Goal: Task Accomplishment & Management: Complete application form

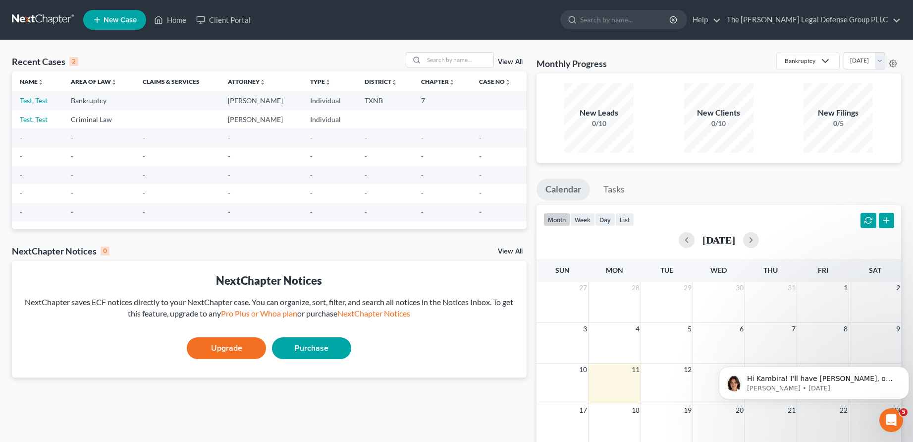
click at [37, 19] on link at bounding box center [43, 20] width 63 height 18
click at [40, 101] on link "Test, Test" at bounding box center [34, 100] width 28 height 8
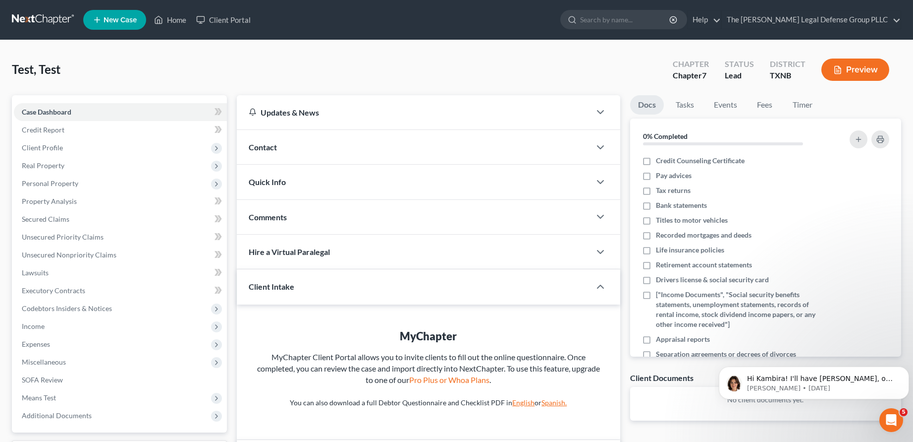
scroll to position [150, 0]
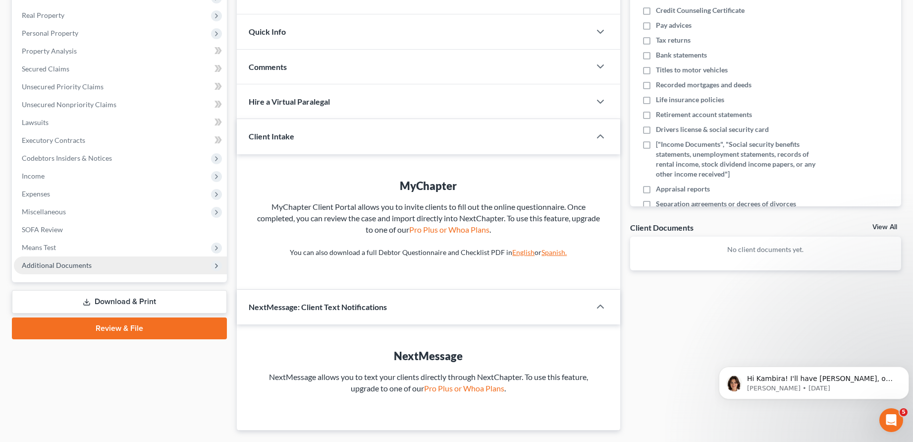
click at [82, 261] on span "Additional Documents" at bounding box center [57, 265] width 70 height 8
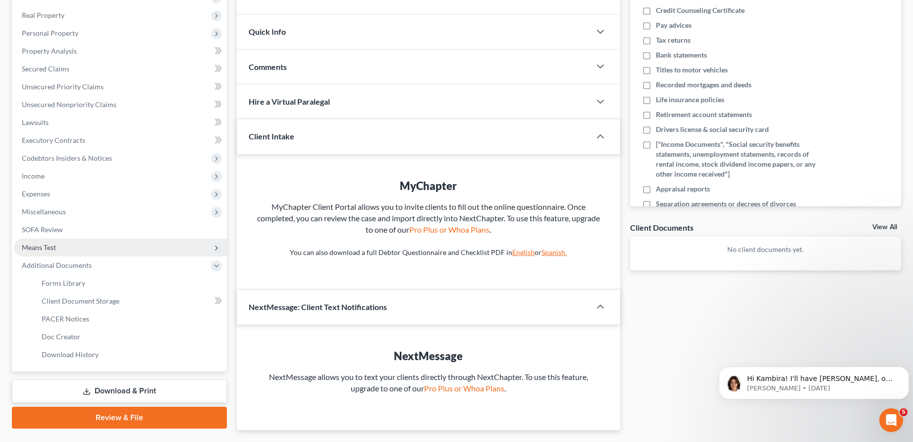
click at [40, 244] on span "Means Test" at bounding box center [39, 247] width 34 height 8
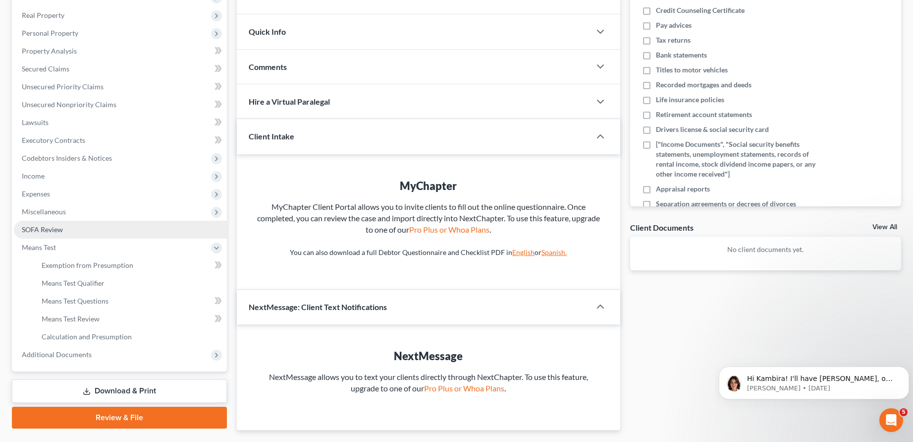
click at [46, 226] on span "SOFA Review" at bounding box center [42, 229] width 41 height 8
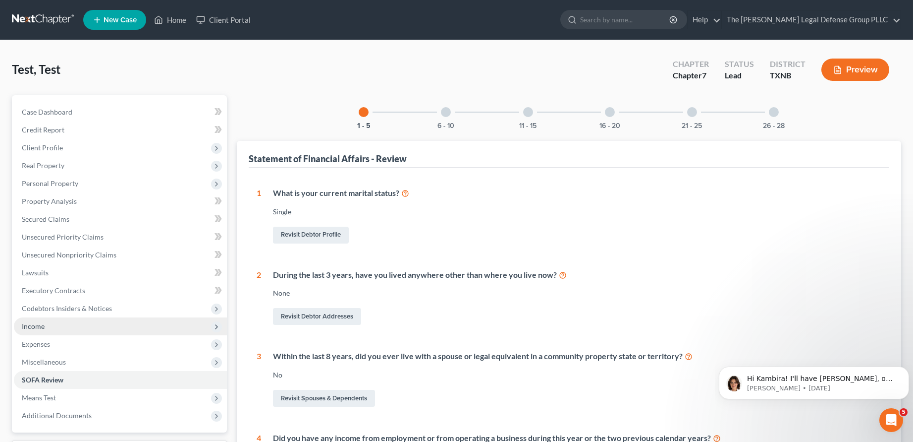
scroll to position [124, 0]
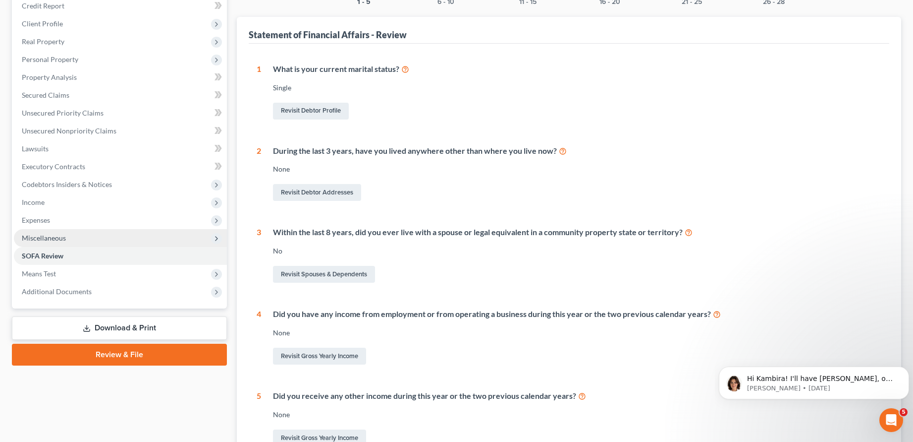
click at [44, 230] on span "Miscellaneous" at bounding box center [120, 238] width 213 height 18
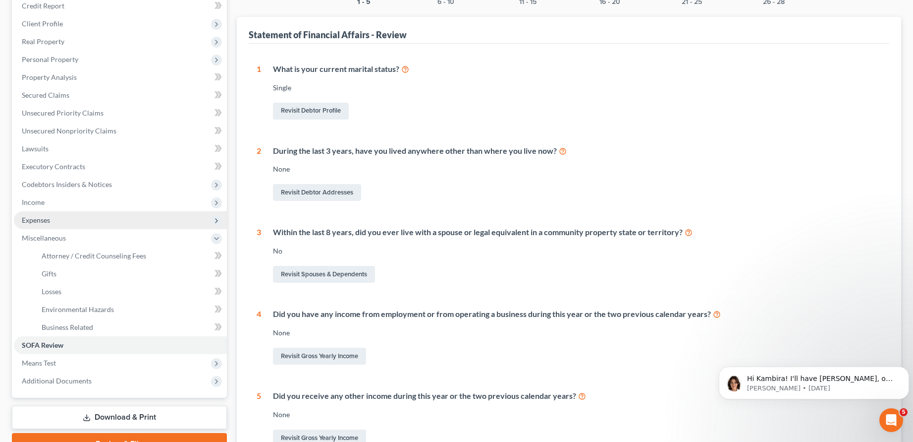
click at [40, 221] on span "Expenses" at bounding box center [36, 220] width 28 height 8
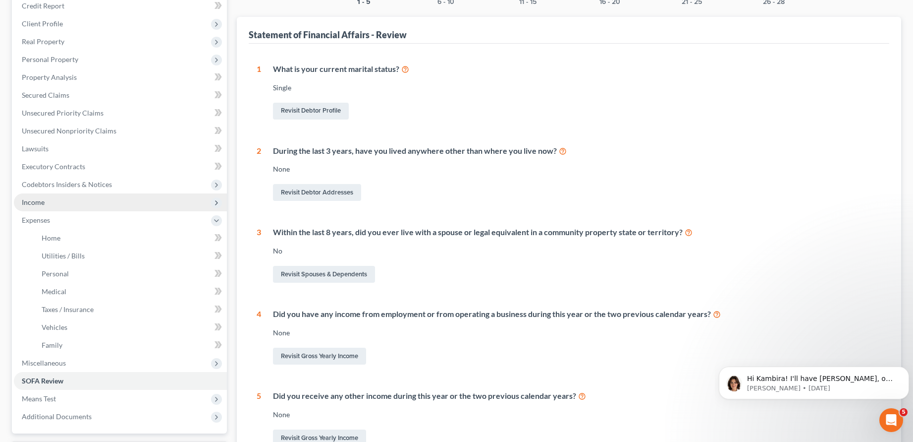
click at [38, 202] on span "Income" at bounding box center [33, 202] width 23 height 8
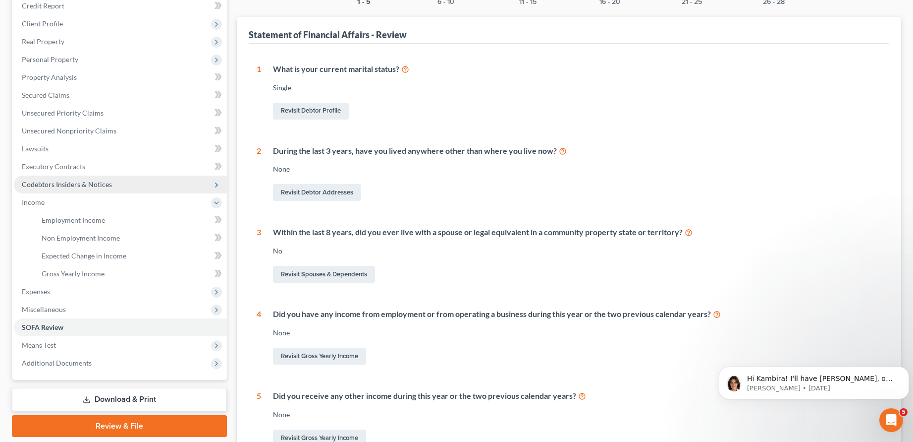
click at [57, 182] on span "Codebtors Insiders & Notices" at bounding box center [67, 184] width 90 height 8
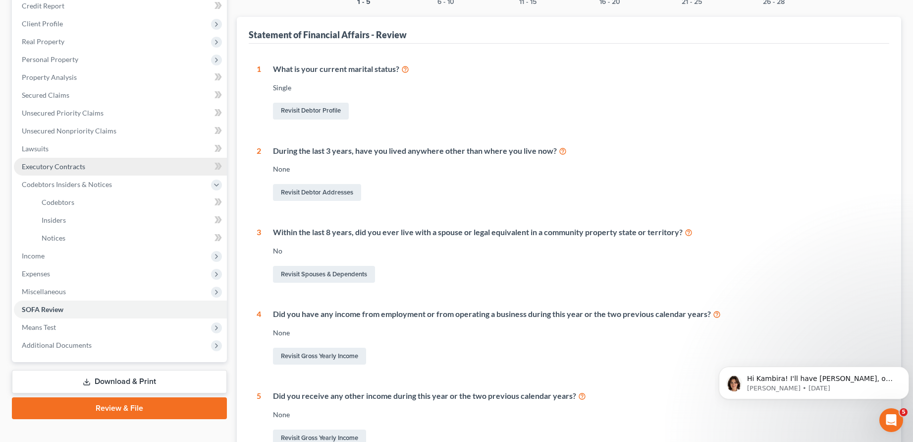
click at [67, 167] on span "Executory Contracts" at bounding box center [53, 166] width 63 height 8
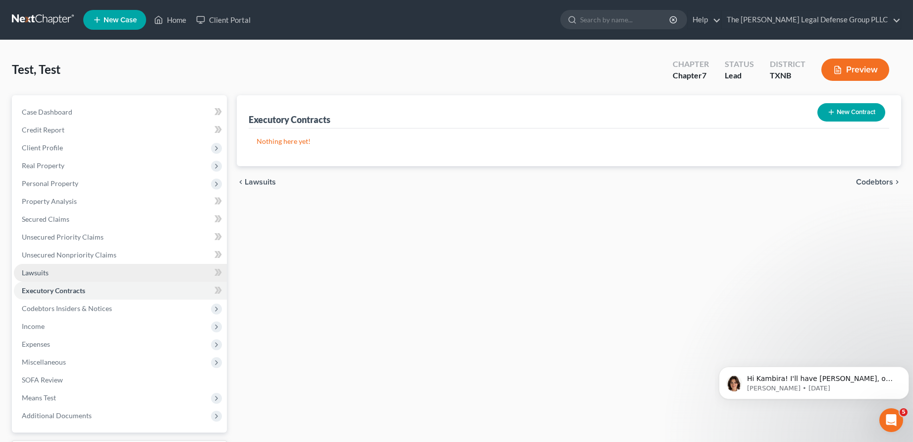
drag, startPoint x: 35, startPoint y: 272, endPoint x: 39, endPoint y: 264, distance: 8.2
click at [36, 270] on span "Lawsuits" at bounding box center [35, 272] width 27 height 8
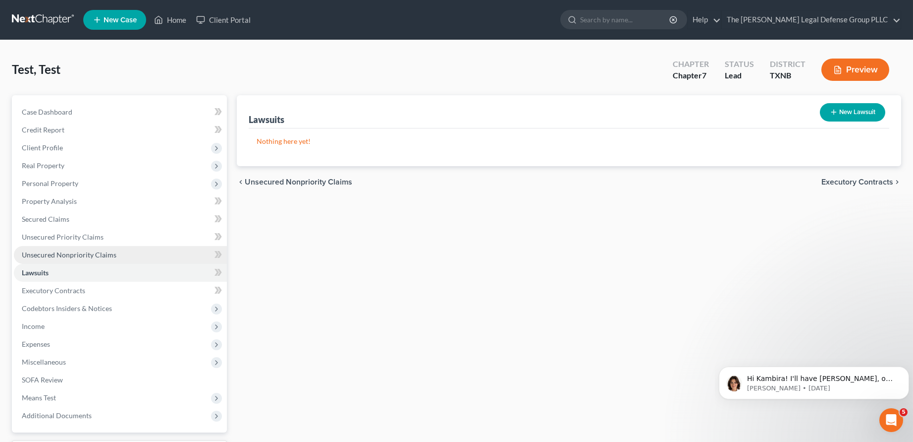
click at [50, 253] on span "Unsecured Nonpriority Claims" at bounding box center [69, 254] width 95 height 8
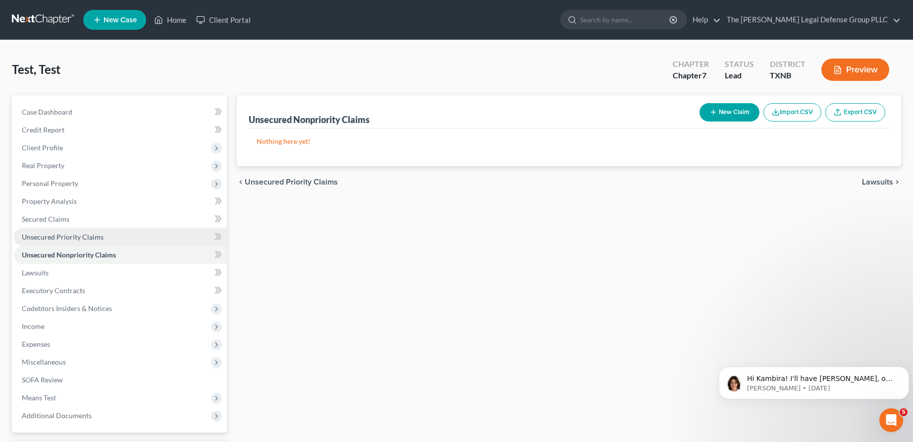
click at [64, 232] on span "Unsecured Priority Claims" at bounding box center [63, 236] width 82 height 8
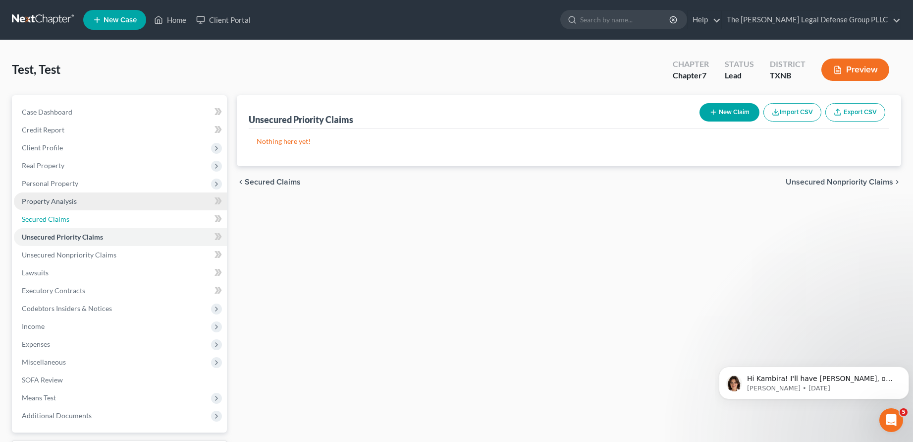
drag, startPoint x: 49, startPoint y: 215, endPoint x: 43, endPoint y: 201, distance: 15.4
click at [49, 215] on span "Secured Claims" at bounding box center [46, 219] width 48 height 8
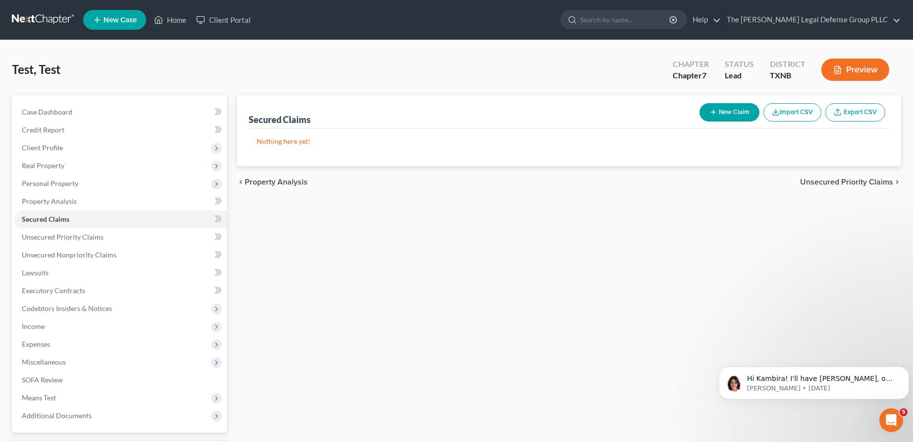
click at [789, 116] on button "Import CSV" at bounding box center [793, 112] width 58 height 18
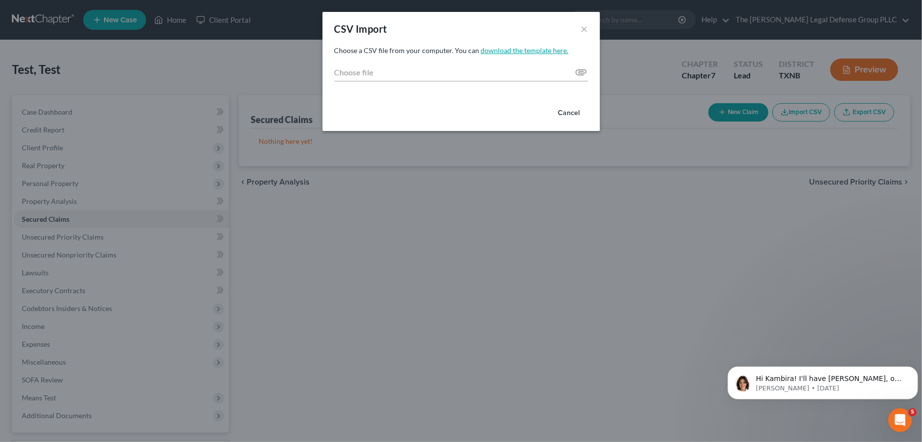
click at [538, 50] on link "download the template here." at bounding box center [525, 50] width 88 height 8
click at [582, 28] on button "×" at bounding box center [584, 29] width 7 height 12
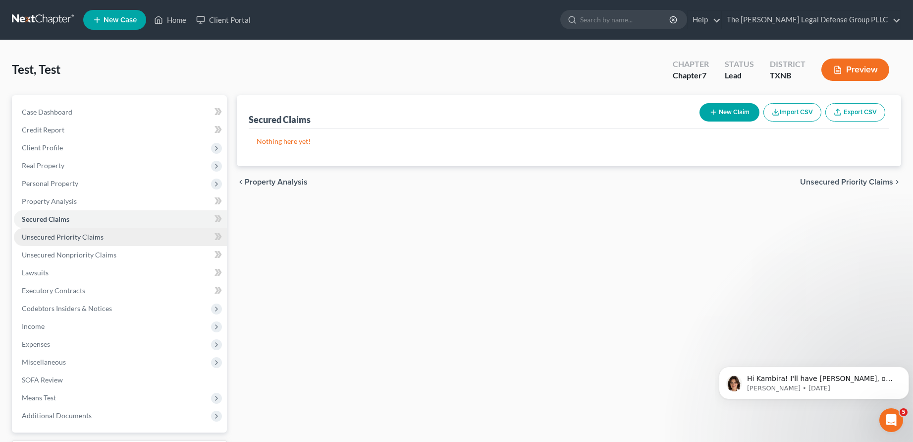
click at [90, 237] on span "Unsecured Priority Claims" at bounding box center [63, 236] width 82 height 8
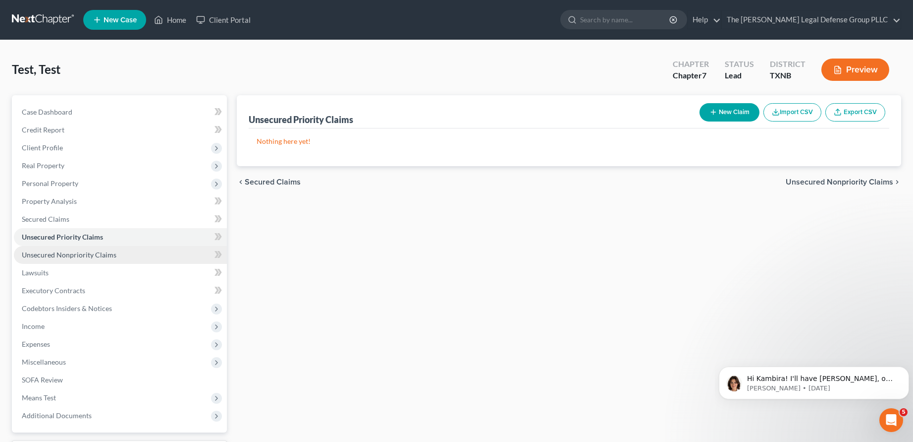
click at [88, 254] on span "Unsecured Nonpriority Claims" at bounding box center [69, 254] width 95 height 8
click at [95, 238] on span "Unsecured Priority Claims" at bounding box center [63, 236] width 82 height 8
click at [37, 275] on span "Lawsuits" at bounding box center [35, 272] width 27 height 8
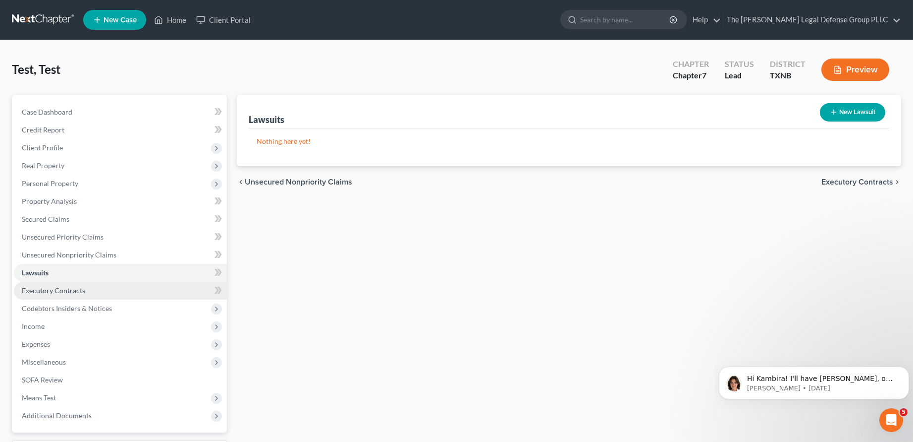
click at [62, 291] on span "Executory Contracts" at bounding box center [53, 290] width 63 height 8
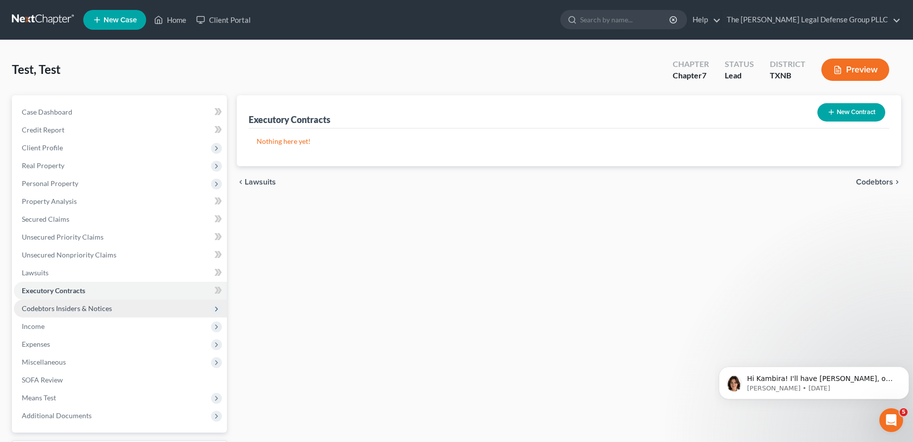
click at [71, 308] on span "Codebtors Insiders & Notices" at bounding box center [67, 308] width 90 height 8
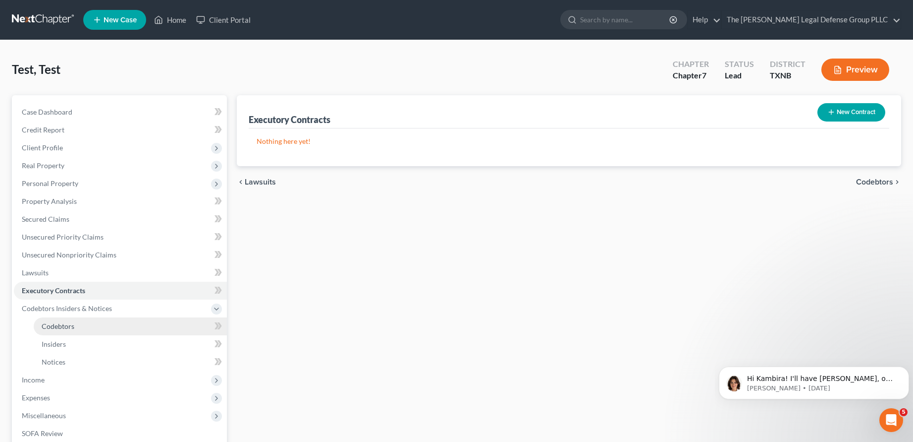
click at [58, 330] on link "Codebtors" at bounding box center [130, 326] width 193 height 18
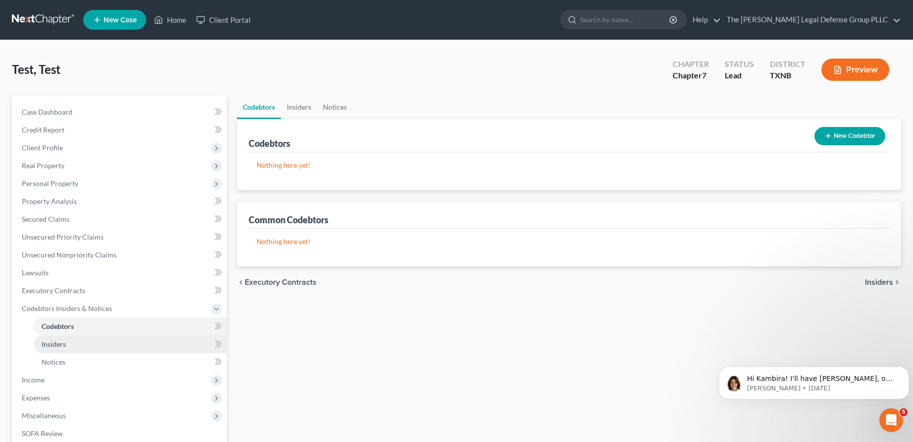
click at [61, 344] on span "Insiders" at bounding box center [54, 343] width 24 height 8
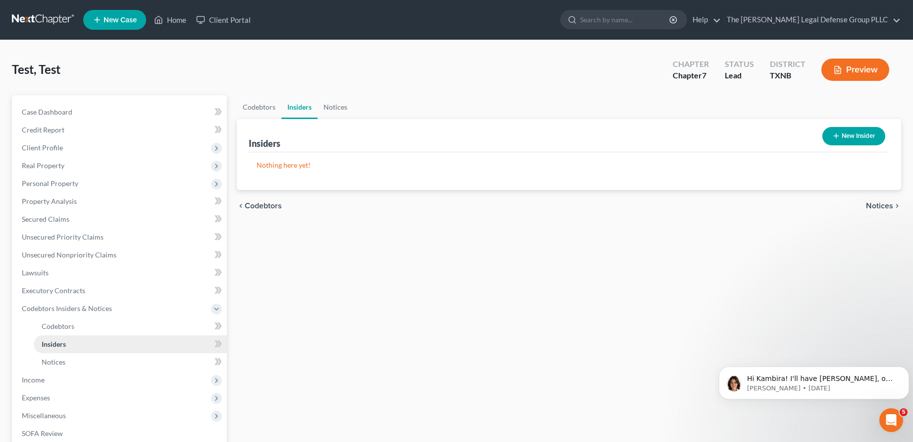
scroll to position [124, 0]
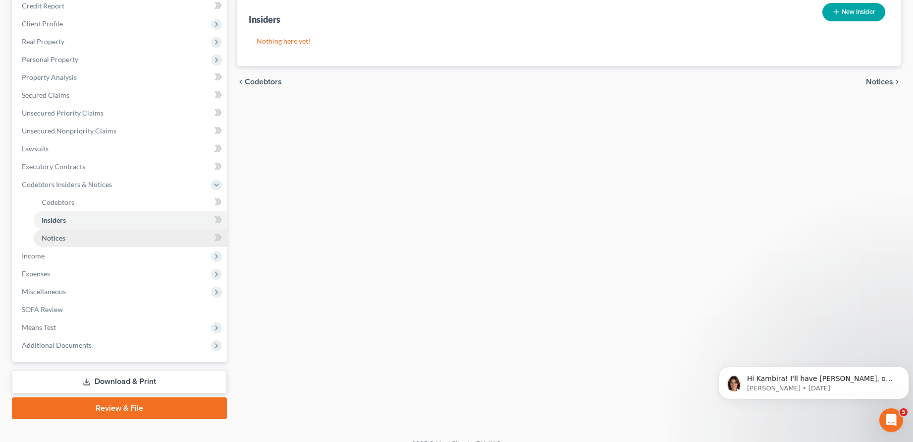
click at [73, 239] on link "Notices" at bounding box center [130, 238] width 193 height 18
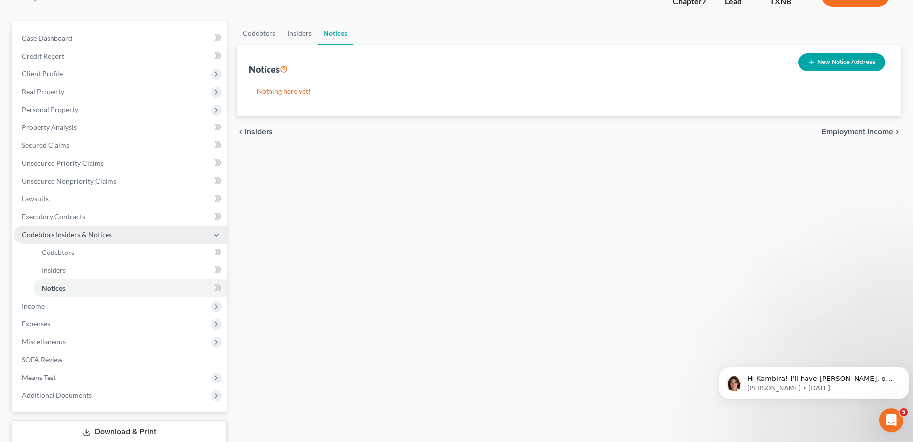
scroll to position [138, 0]
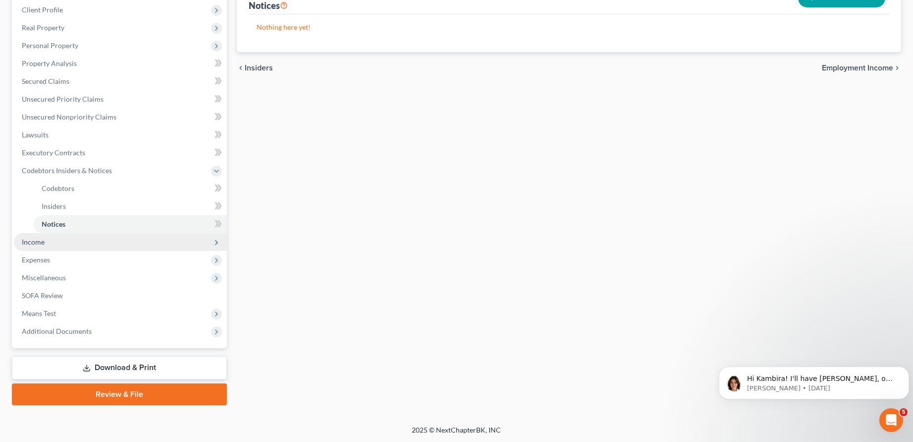
click at [42, 246] on span "Income" at bounding box center [120, 242] width 213 height 18
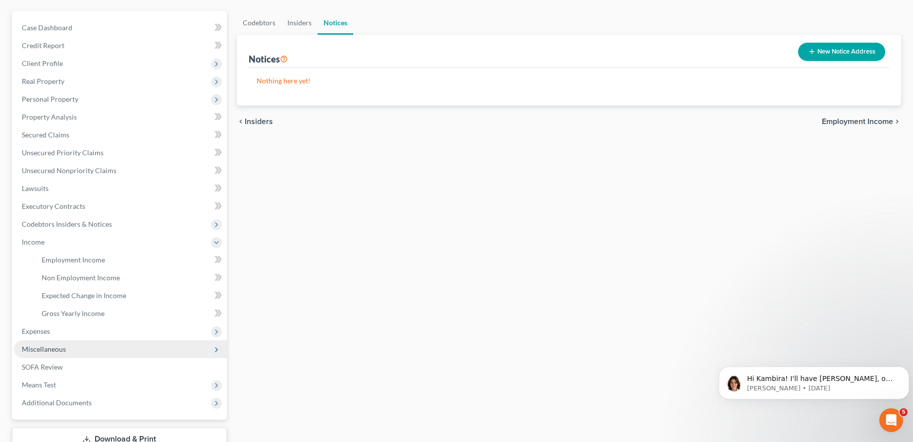
scroll to position [0, 0]
